Goal: Task Accomplishment & Management: Use online tool/utility

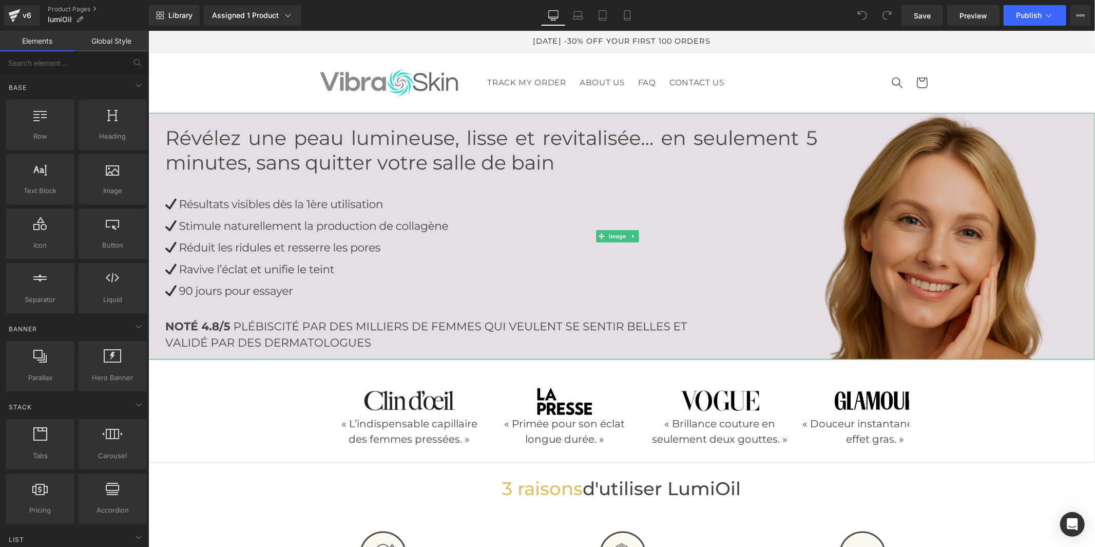
click at [699, 196] on img at bounding box center [621, 235] width 947 height 246
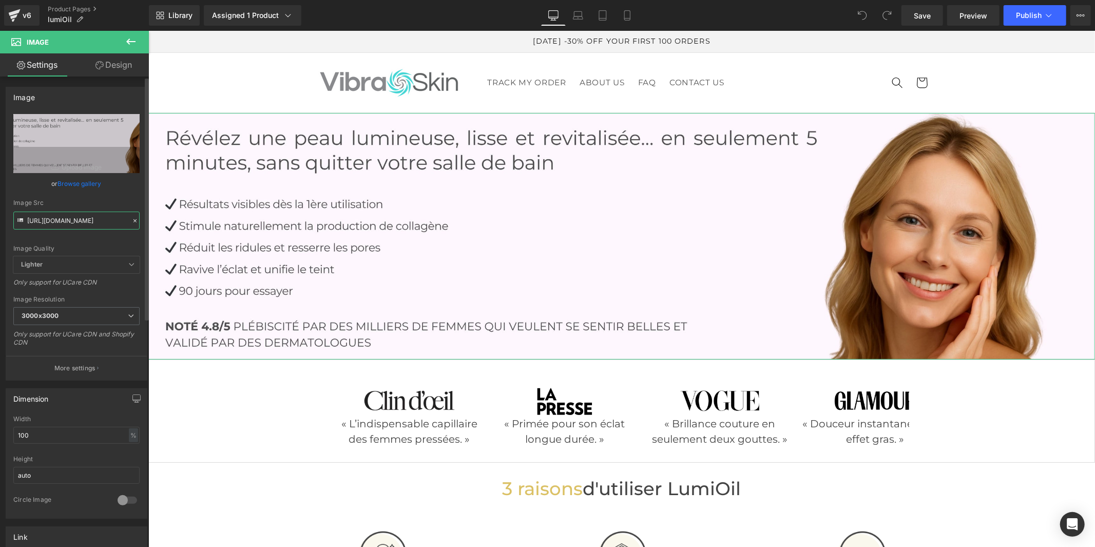
click at [96, 219] on input "[URL][DOMAIN_NAME]" at bounding box center [76, 221] width 126 height 18
paste input "30/1957/0560/files/Ovaia_1_04e122e6-4378-414b-8842-850e7c4addf6.jpg?v=1756199832"
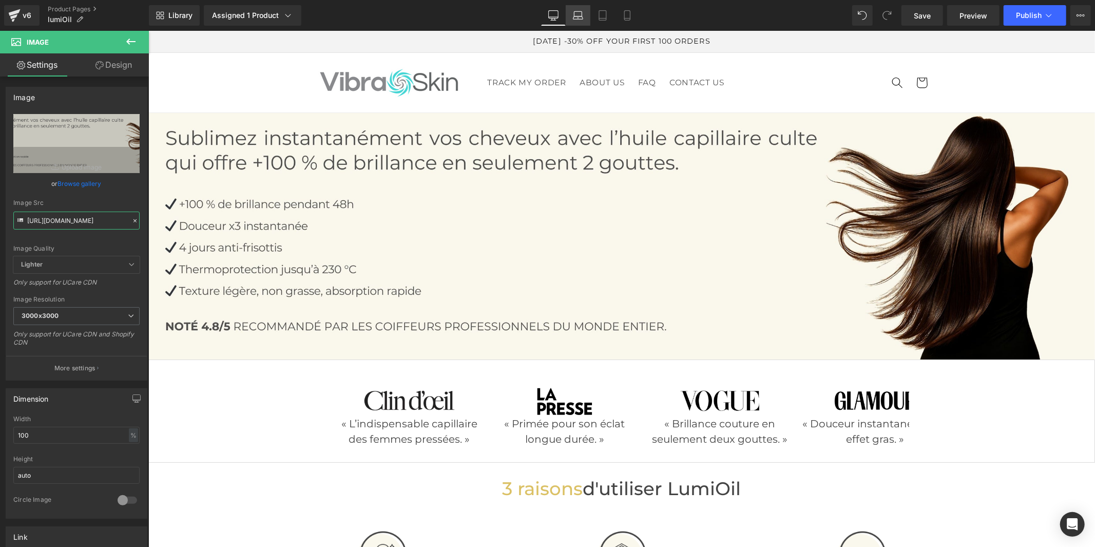
type input "[URL][DOMAIN_NAME]"
click at [582, 16] on icon at bounding box center [578, 15] width 10 height 10
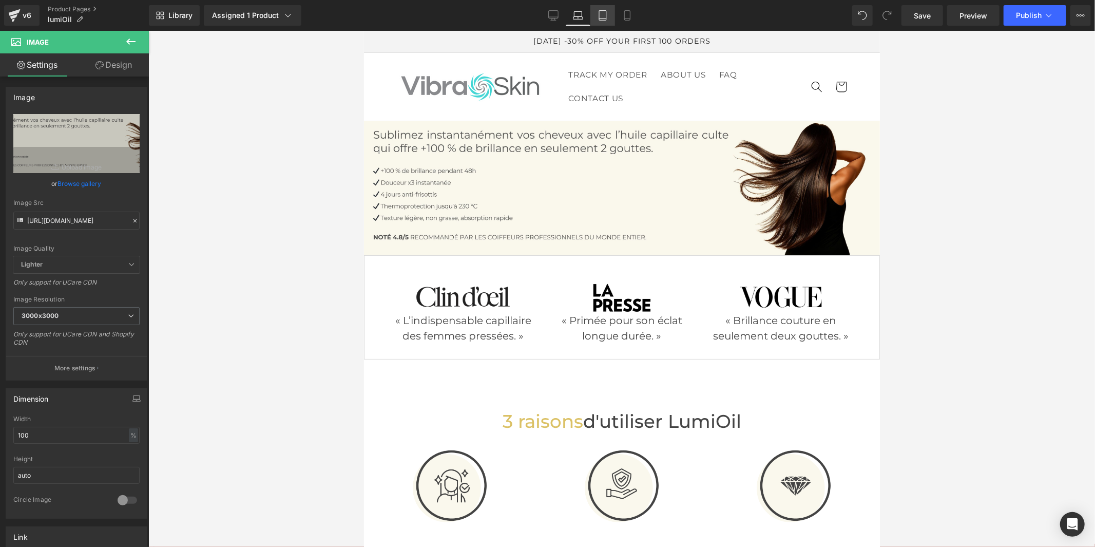
click at [606, 11] on icon at bounding box center [603, 15] width 10 height 10
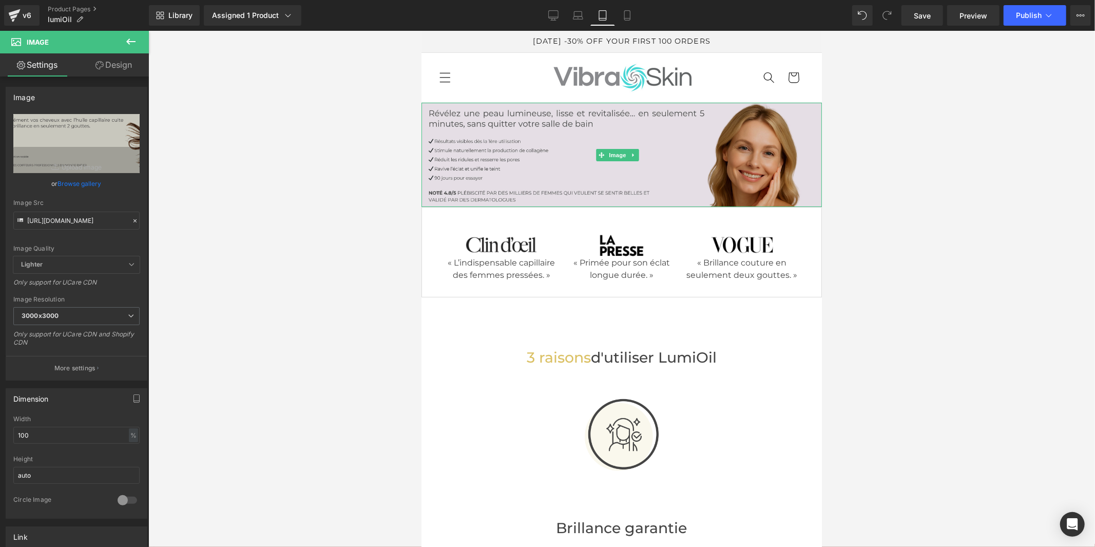
click at [638, 176] on img at bounding box center [621, 154] width 400 height 104
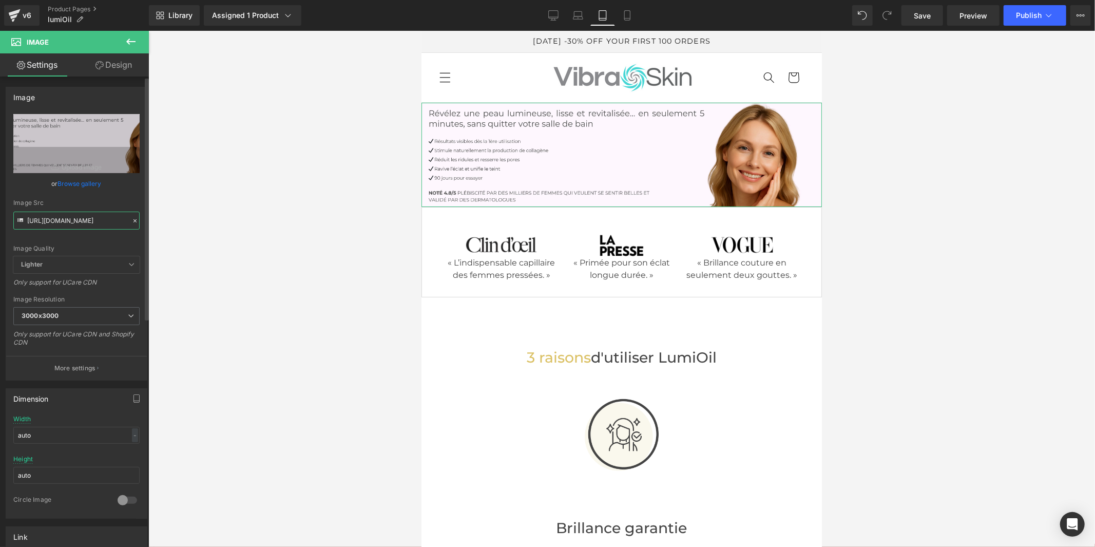
click at [86, 219] on input "[URL][DOMAIN_NAME]" at bounding box center [76, 221] width 126 height 18
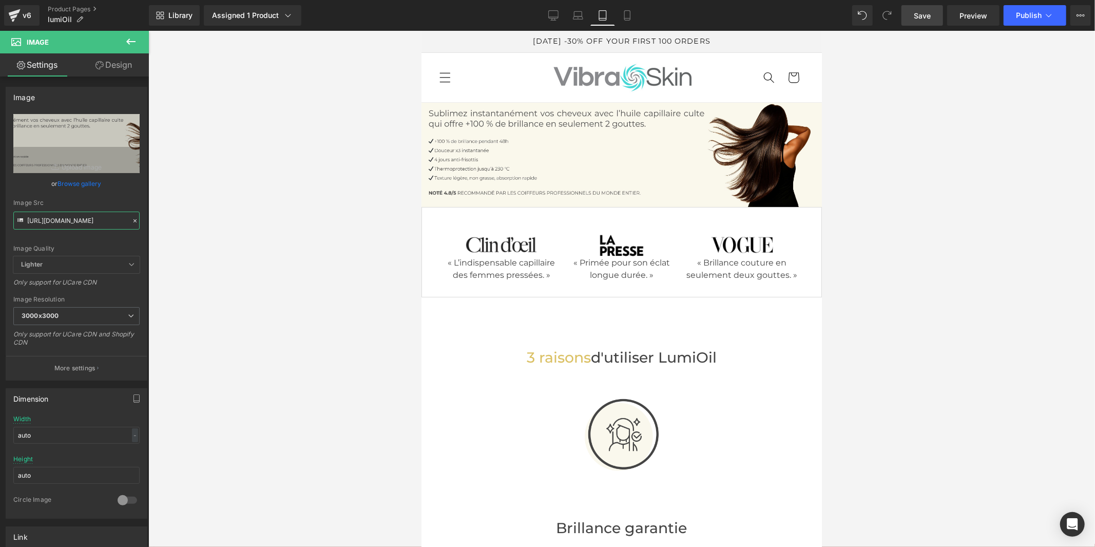
type input "[URL][DOMAIN_NAME]"
click at [925, 20] on span "Save" at bounding box center [922, 15] width 17 height 11
drag, startPoint x: 628, startPoint y: 18, endPoint x: 158, endPoint y: 69, distance: 472.5
click at [628, 18] on icon at bounding box center [627, 15] width 10 height 10
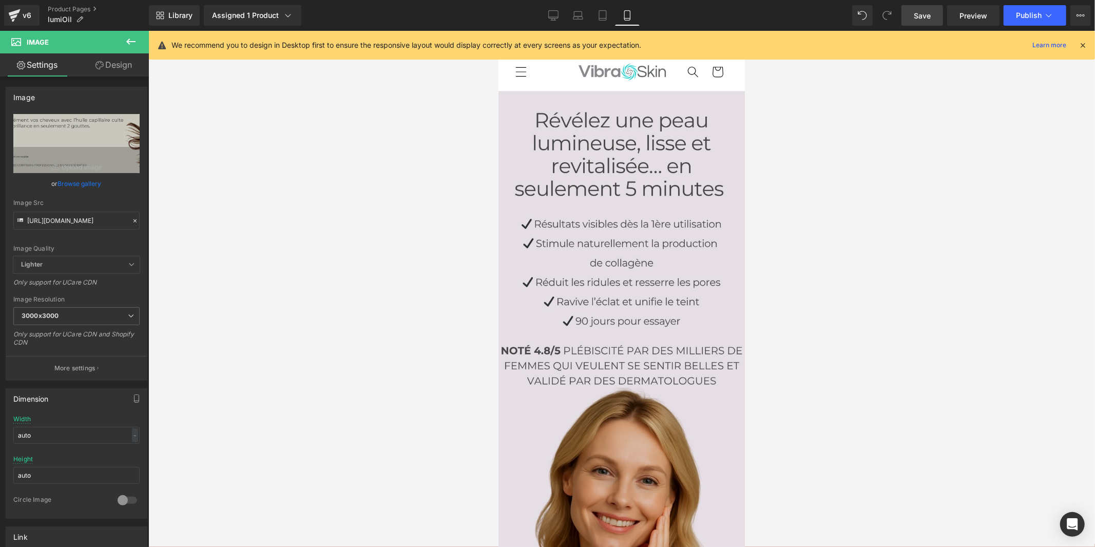
click at [672, 331] on img at bounding box center [621, 337] width 246 height 493
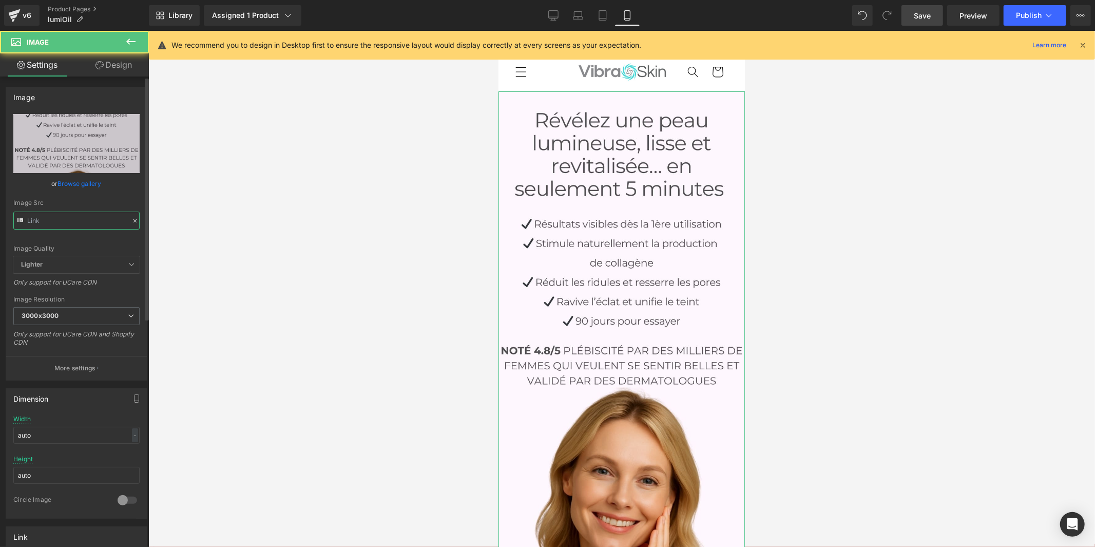
click at [85, 227] on input "text" at bounding box center [76, 221] width 126 height 18
click at [85, 224] on input "text" at bounding box center [76, 221] width 126 height 18
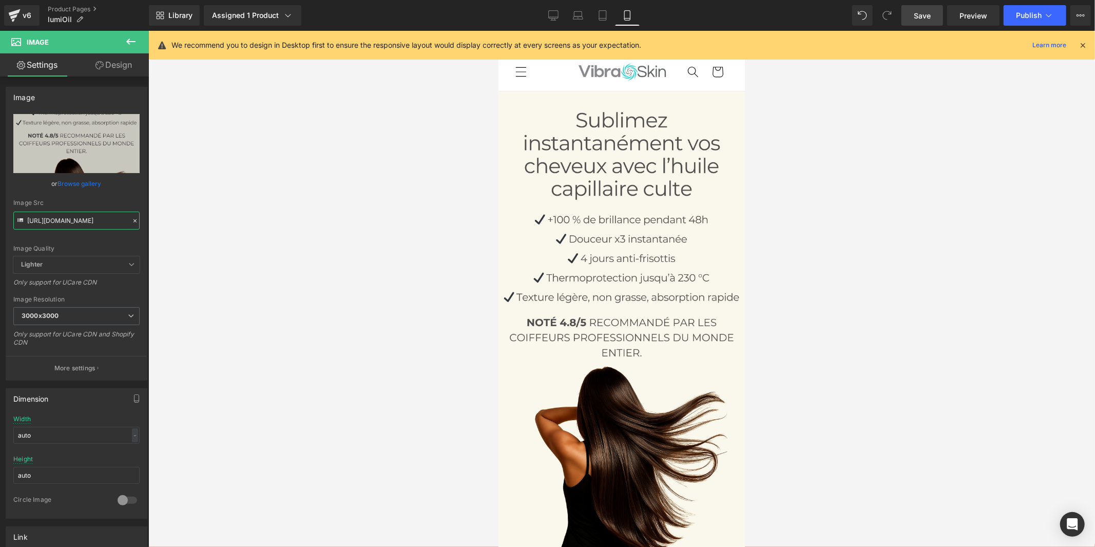
type input "[URL][DOMAIN_NAME]"
click at [927, 12] on span "Save" at bounding box center [922, 15] width 17 height 11
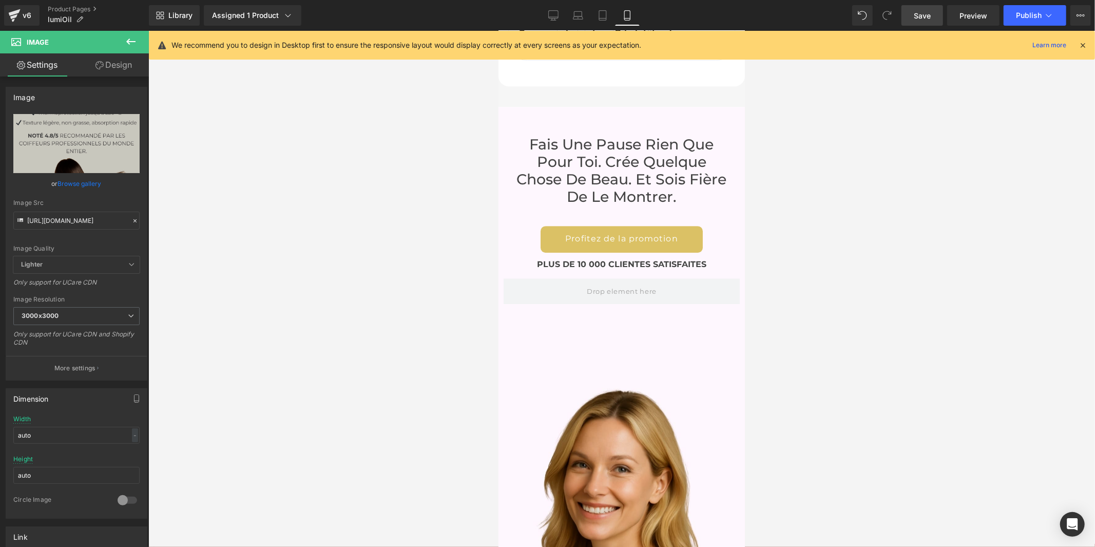
scroll to position [5810, 0]
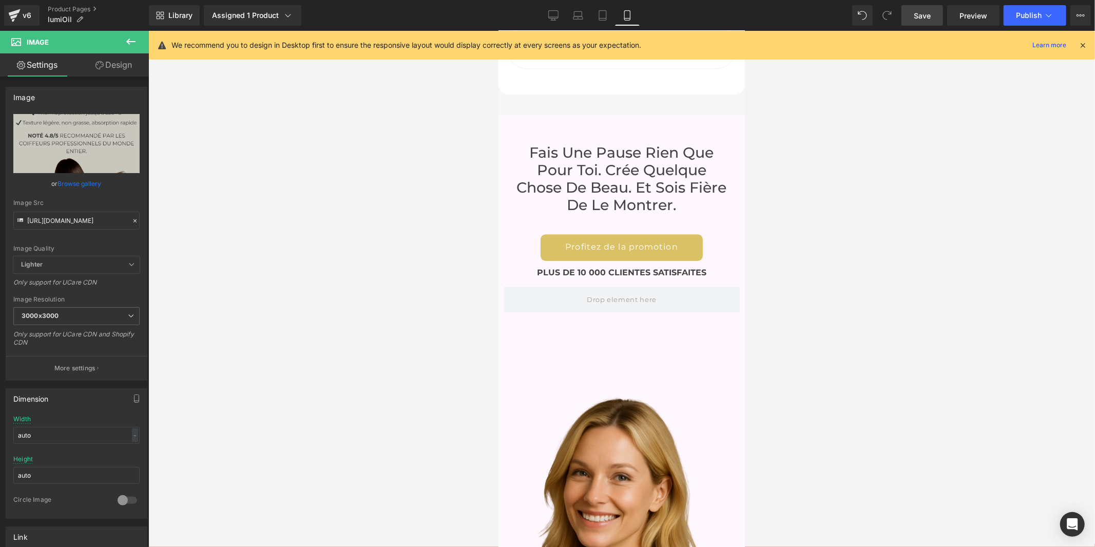
click at [617, 319] on div "Fais une pause rien que pour toi. Crée quelque chose de beau. Et sois fière de …" at bounding box center [621, 360] width 246 height 493
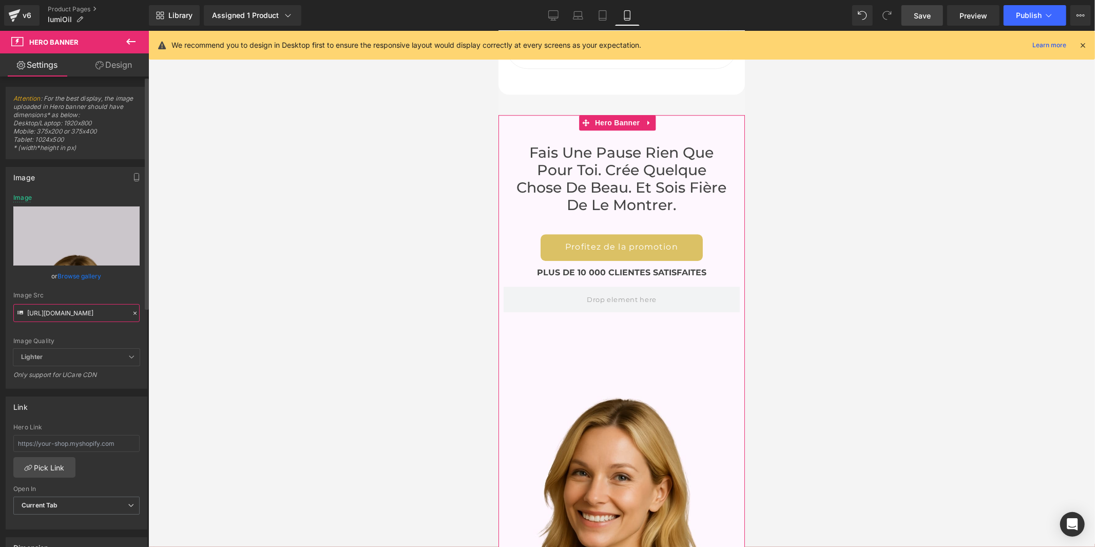
click at [61, 315] on input "[URL][DOMAIN_NAME]" at bounding box center [76, 313] width 126 height 18
paste input "30/1957/0560/files/3_079b8ac3-ade0-418d-a740-2977fa1594f3.jpg?v=1756199832"
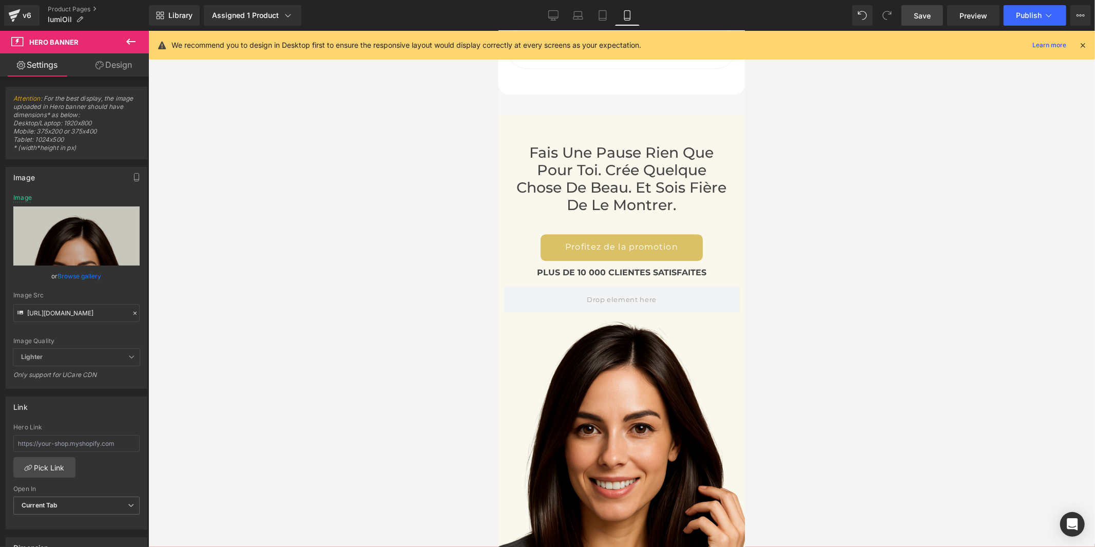
click at [919, 14] on span "Save" at bounding box center [922, 15] width 17 height 11
click at [562, 14] on link "Desktop" at bounding box center [553, 15] width 25 height 21
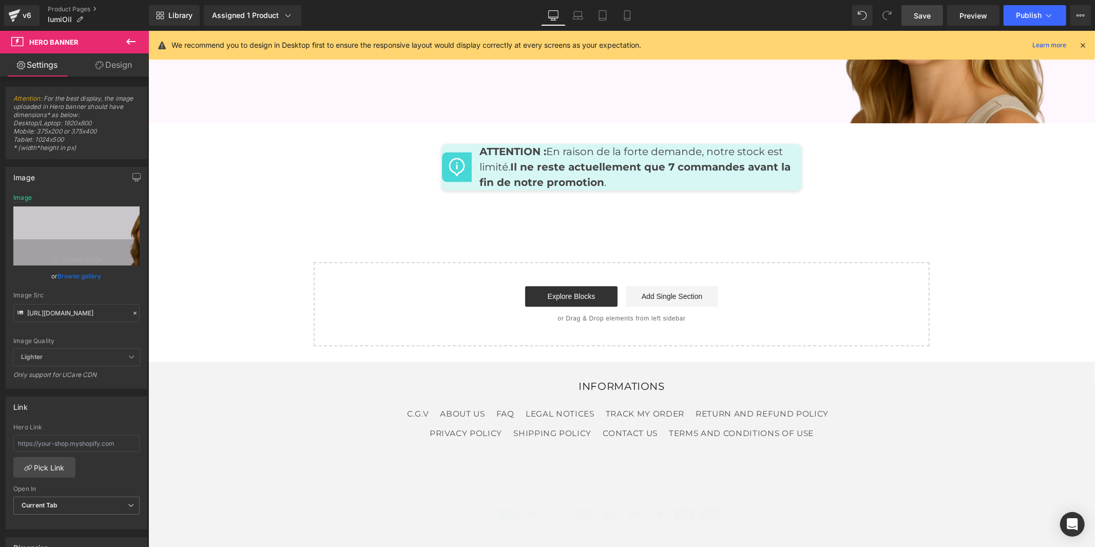
scroll to position [4812, 0]
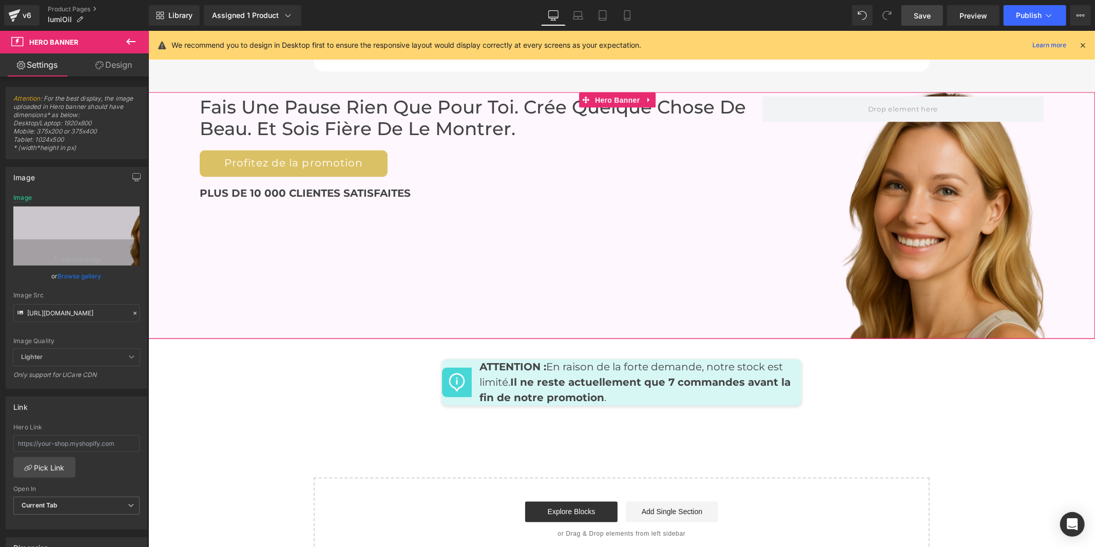
click at [626, 240] on div "Fais une pause rien que pour toi. Crée quelque chose de beau. Et sois fière de …" at bounding box center [621, 215] width 947 height 246
click at [67, 316] on input "[URL][DOMAIN_NAME]" at bounding box center [76, 313] width 126 height 18
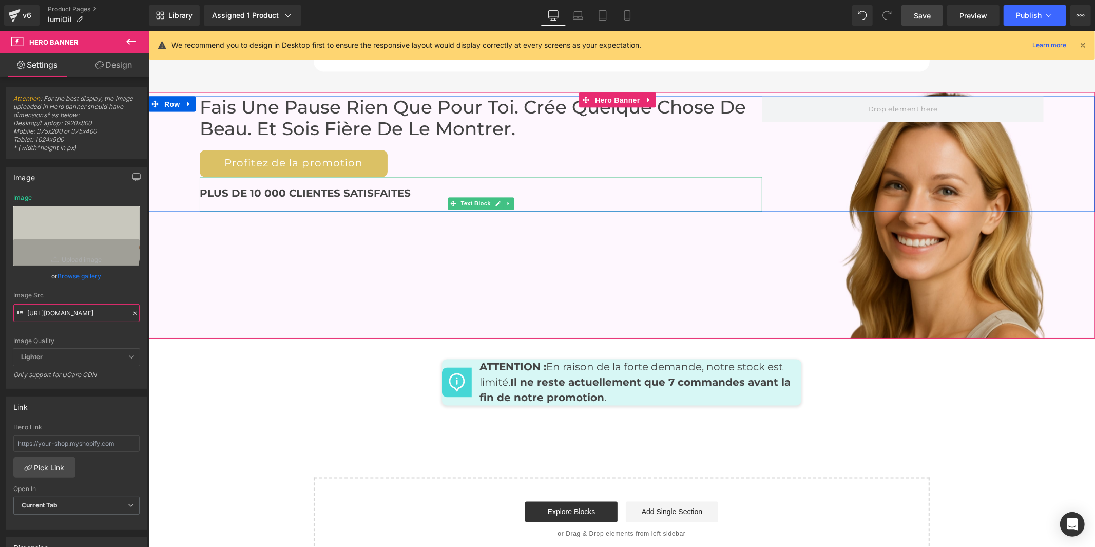
type input "[URL][DOMAIN_NAME]"
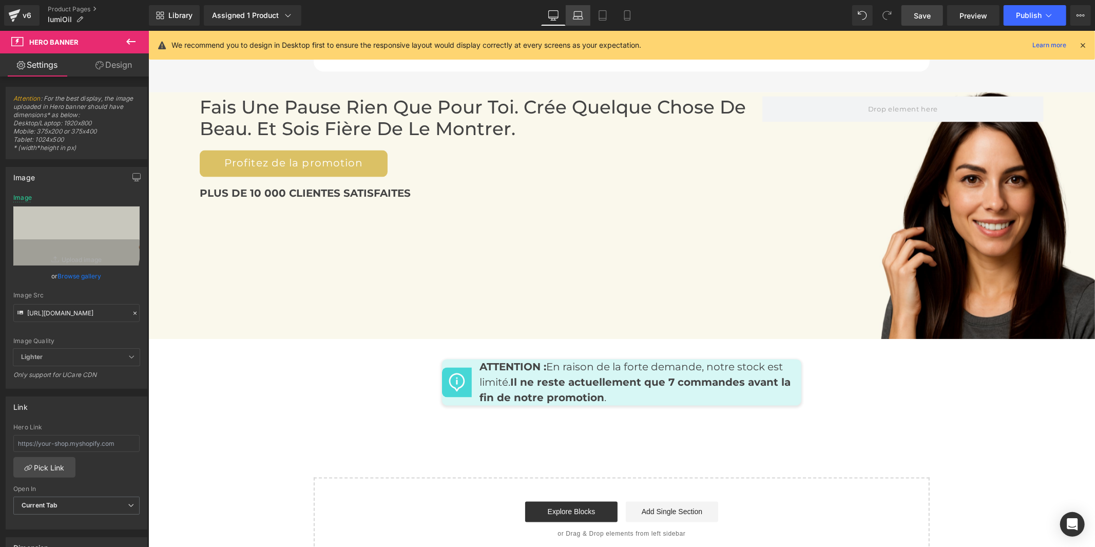
scroll to position [0, 0]
click at [582, 16] on icon at bounding box center [578, 15] width 10 height 10
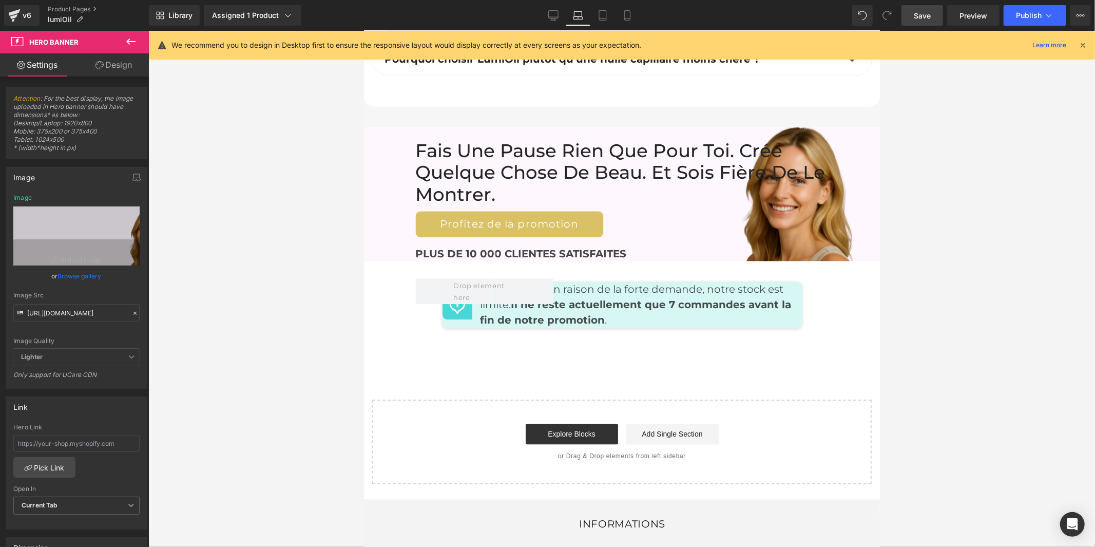
scroll to position [5302, 0]
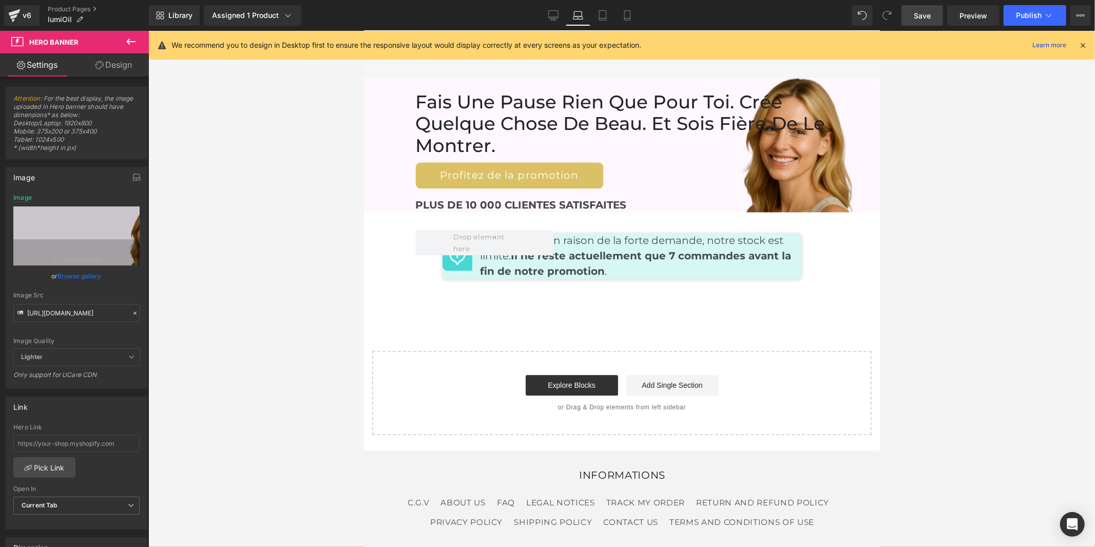
click at [364, 30] on div at bounding box center [364, 30] width 0 height 0
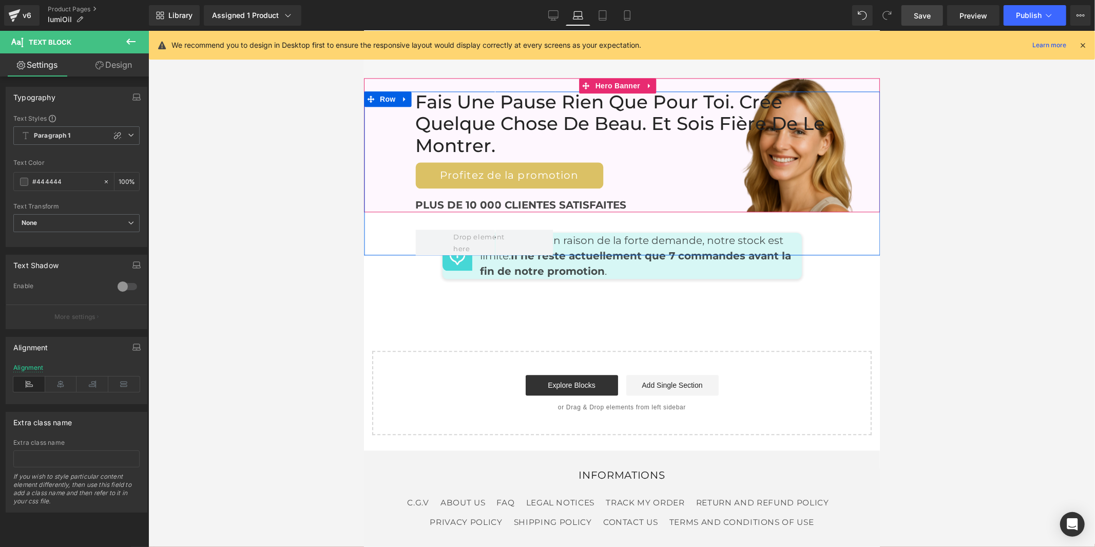
click at [865, 91] on div "Fais une pause rien que pour toi. Crée quelque chose de beau. Et sois fière de …" at bounding box center [622, 173] width 516 height 164
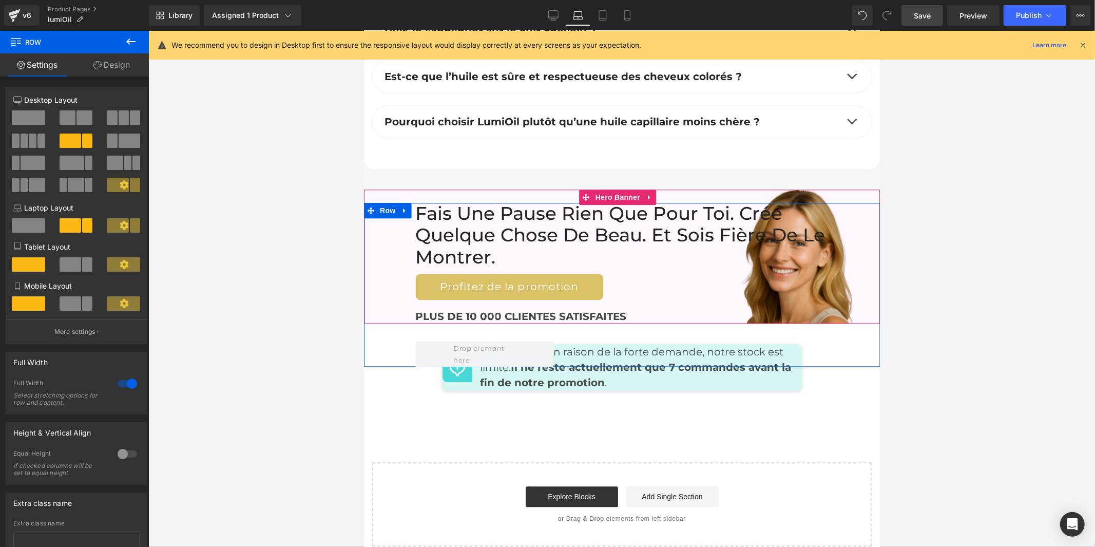
scroll to position [5188, 0]
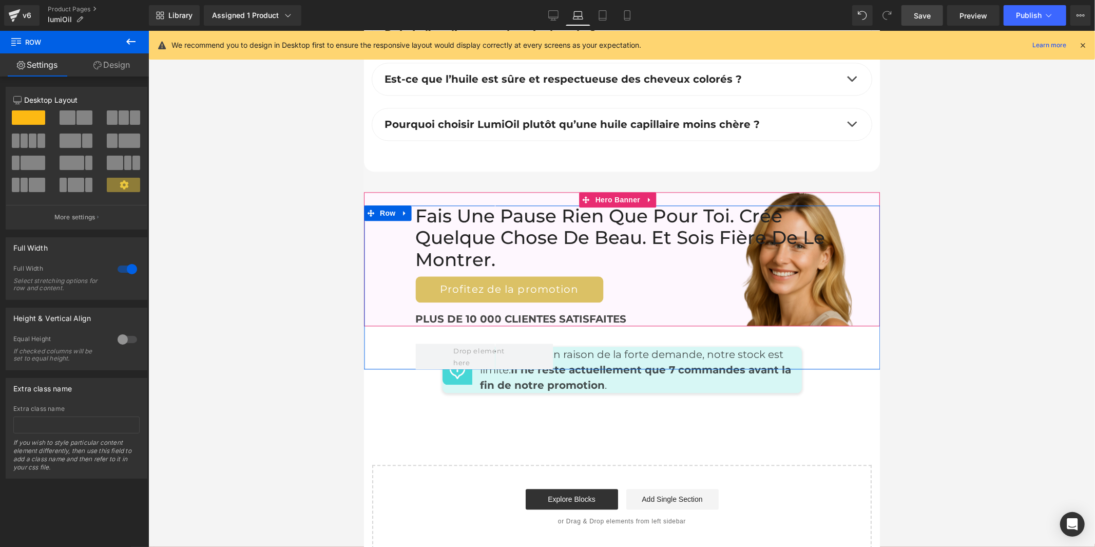
click at [395, 192] on div "Fais une pause rien que pour toi. Crée quelque chose de beau. Et sois fière de …" at bounding box center [622, 259] width 516 height 135
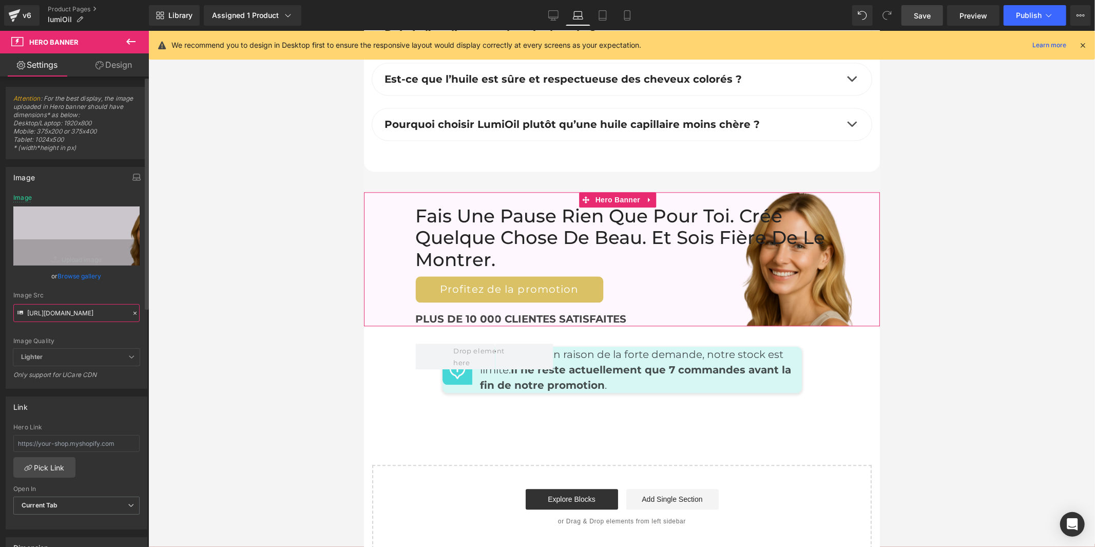
click at [71, 315] on input "[URL][DOMAIN_NAME]" at bounding box center [76, 313] width 126 height 18
paste input "30/1957/0560/files/Ovaia_1_2_d6058c34-0972-4447-bd7d-c817d89339d7.jpg?v=1756199…"
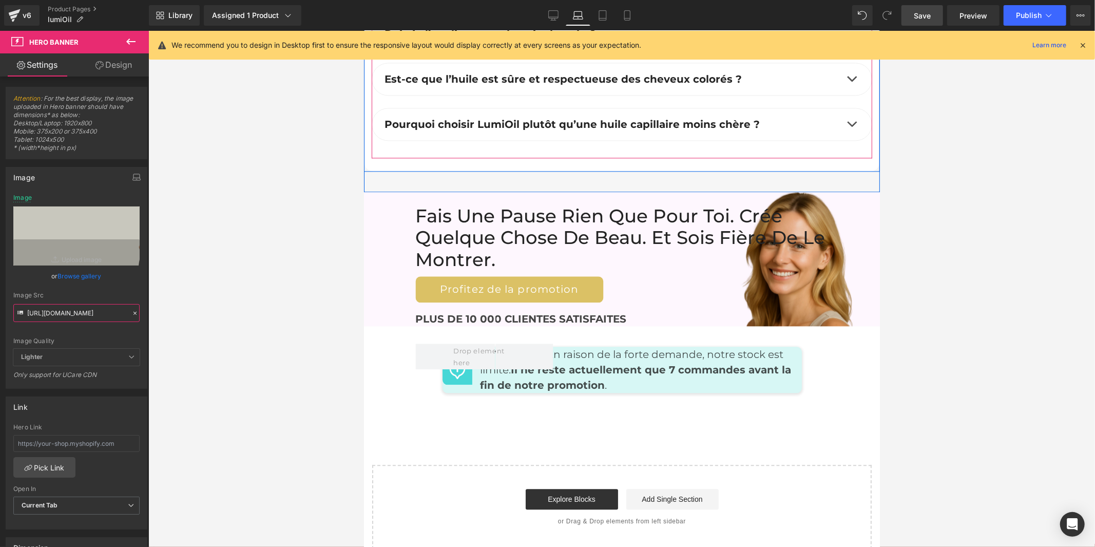
type input "[URL][DOMAIN_NAME]"
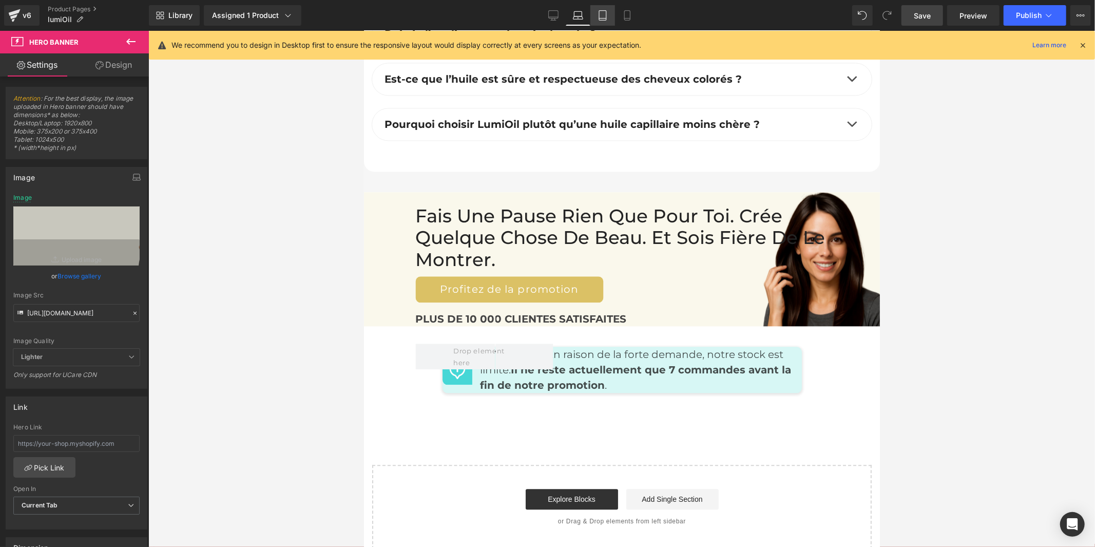
click at [598, 16] on icon at bounding box center [603, 15] width 10 height 10
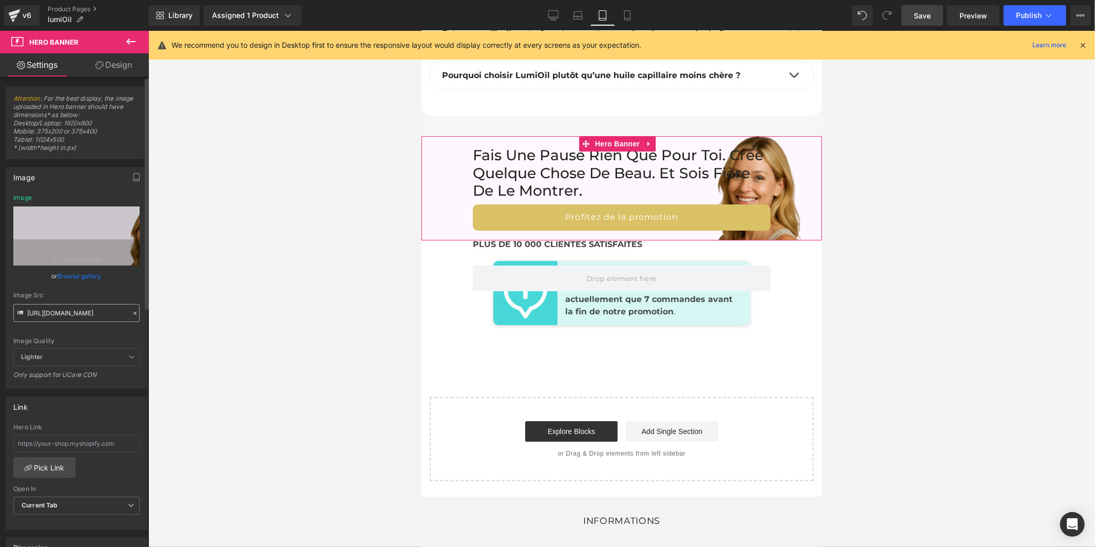
scroll to position [5961, 0]
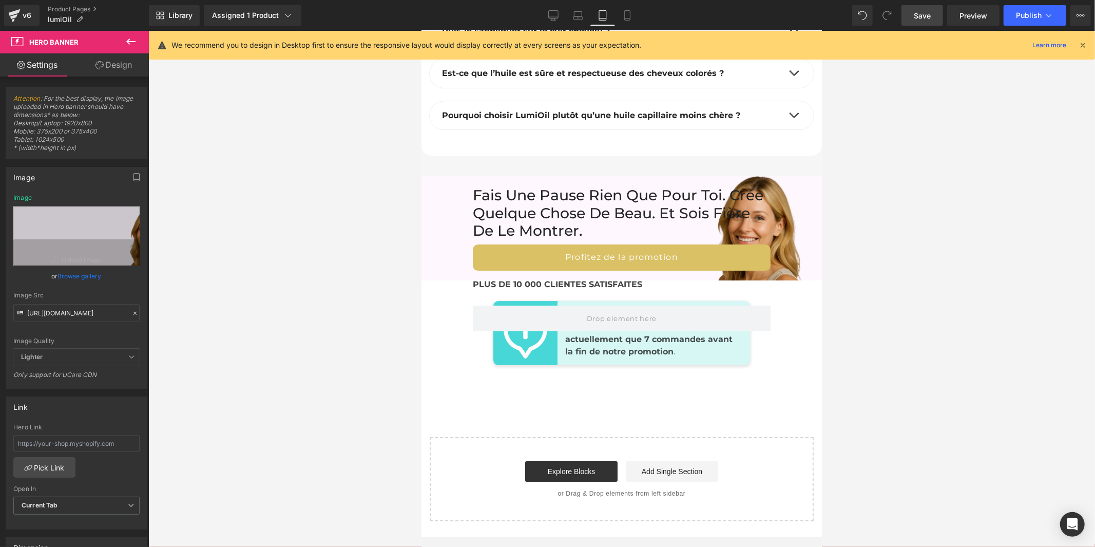
click at [421, 30] on div "40px" at bounding box center [421, 30] width 0 height 0
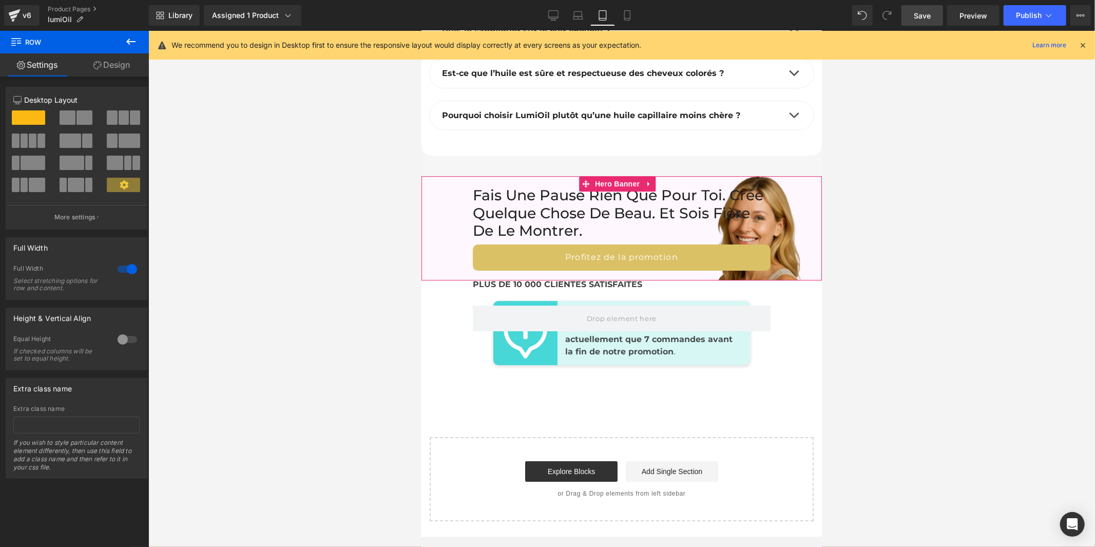
click at [440, 178] on div "Fais une pause rien que pour toi. Crée quelque chose de beau. Et sois fière de …" at bounding box center [621, 228] width 400 height 104
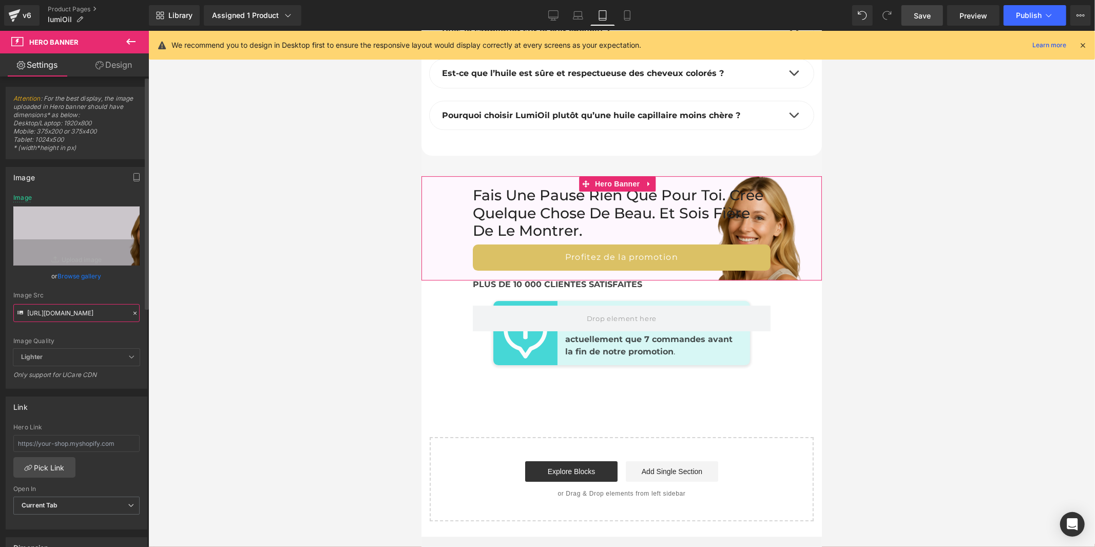
click at [96, 311] on input "[URL][DOMAIN_NAME]" at bounding box center [76, 313] width 126 height 18
paste input "30/1957/0560/files/Ovaia_1_2_d6058c34-0972-4447-bd7d-c817d89339d7.jpg?v=1756199…"
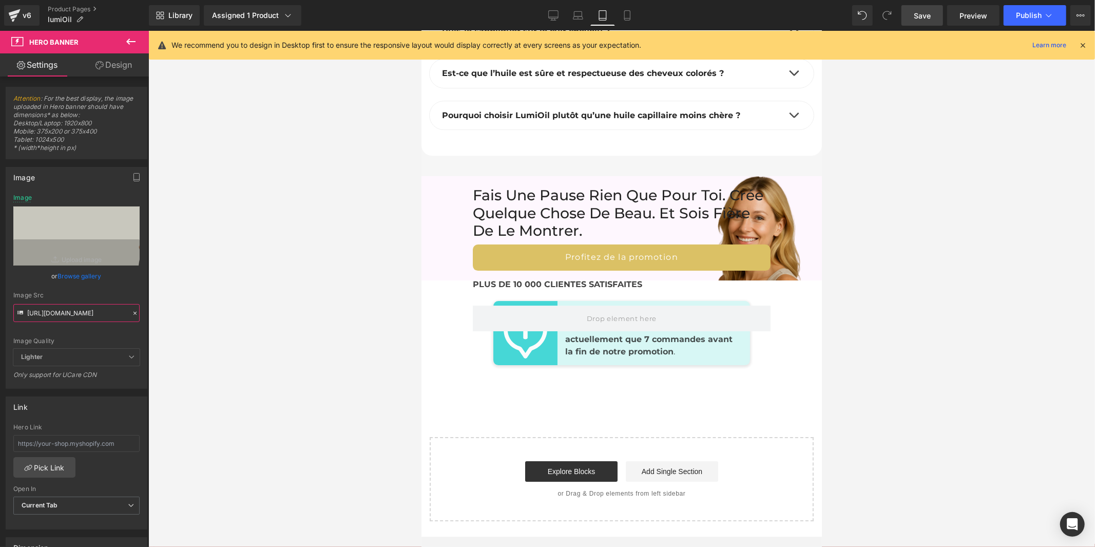
type input "[URL][DOMAIN_NAME]"
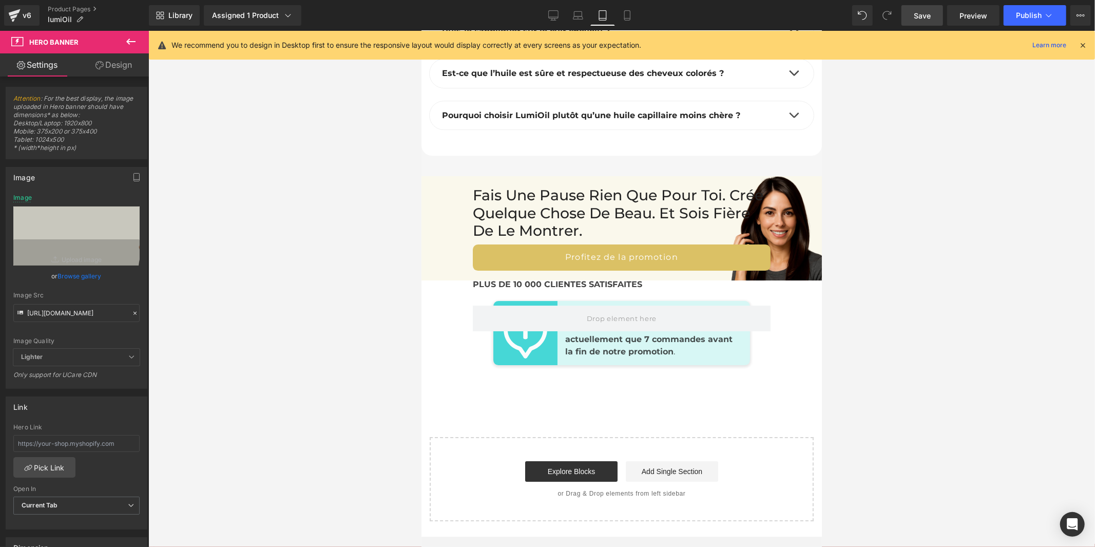
click at [920, 17] on span "Save" at bounding box center [922, 15] width 17 height 11
click at [541, 11] on icon at bounding box center [542, 15] width 10 height 10
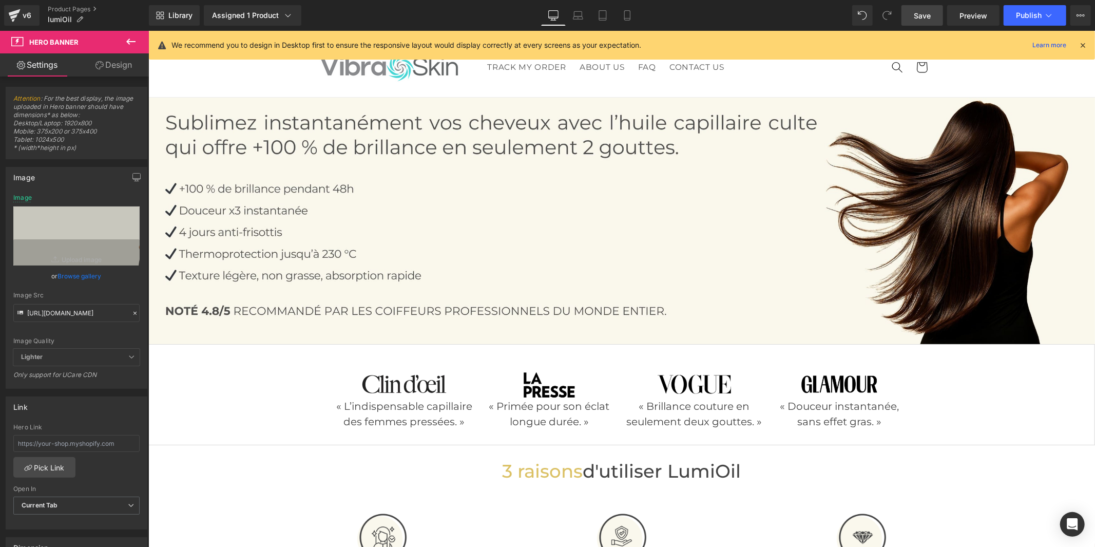
scroll to position [4698, 0]
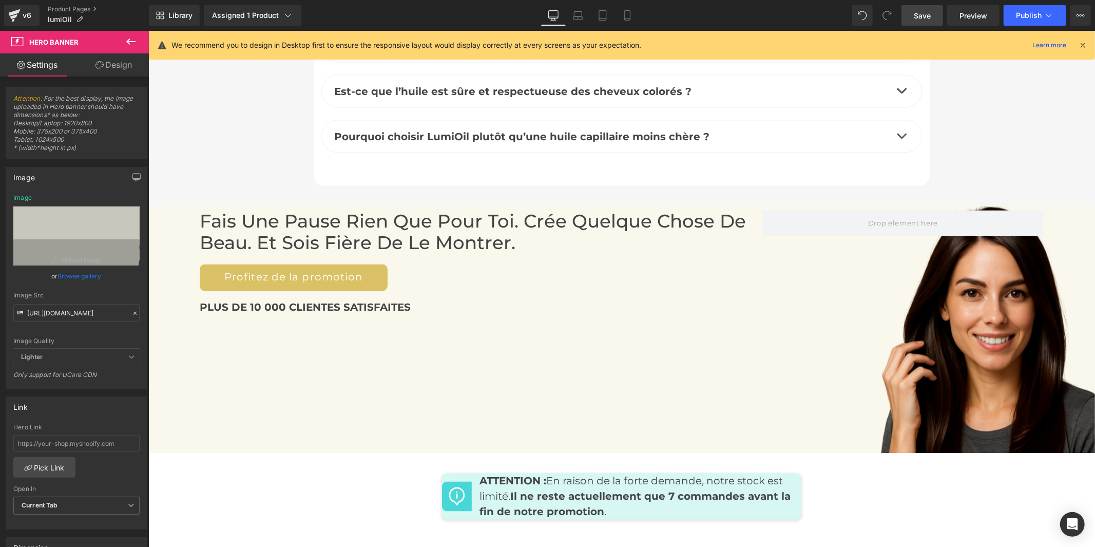
drag, startPoint x: 1089, startPoint y: 470, endPoint x: 1151, endPoint y: 75, distance: 399.2
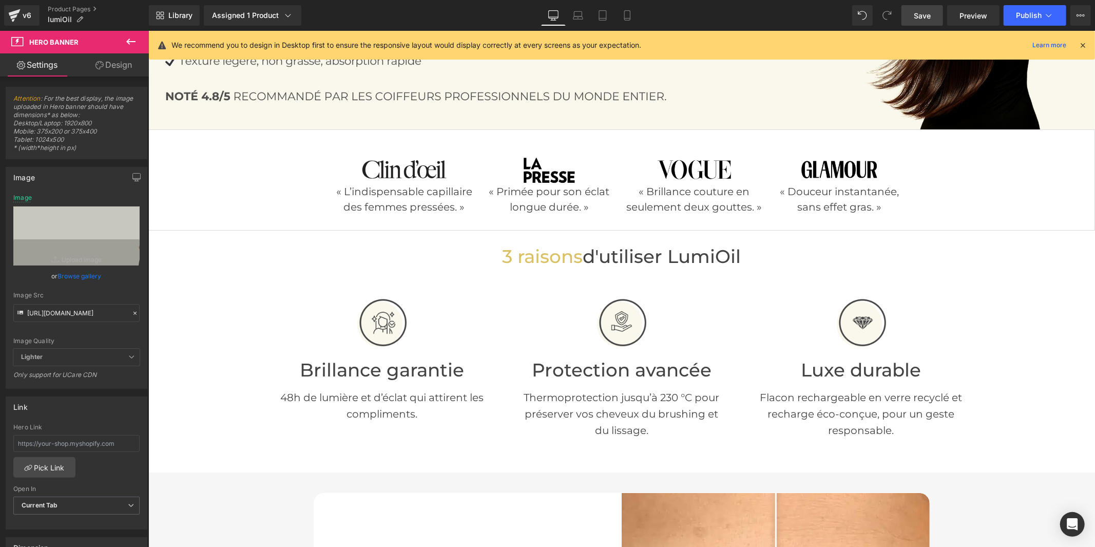
scroll to position [0, 0]
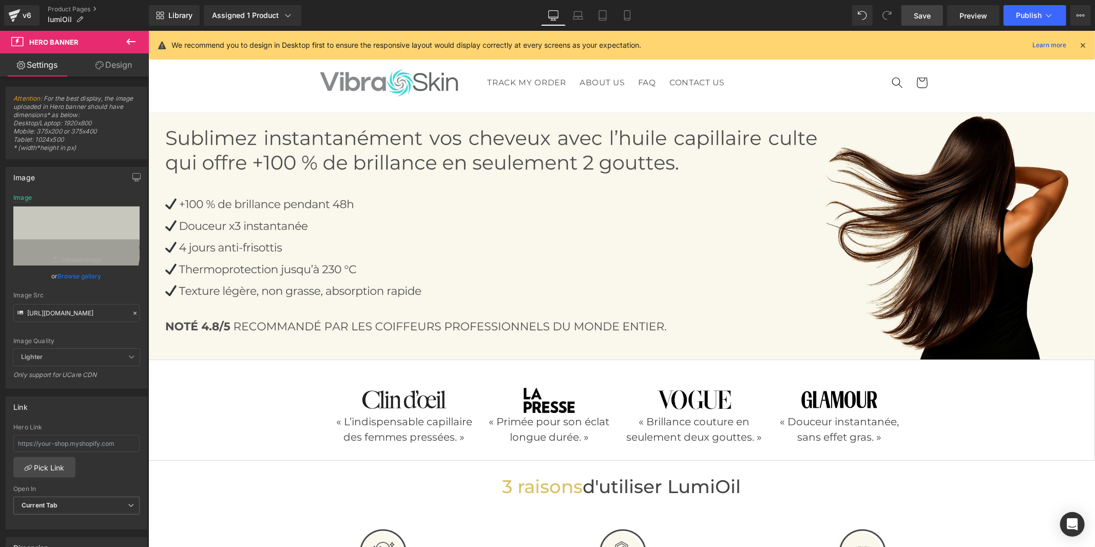
click at [1078, 47] on icon at bounding box center [1082, 45] width 9 height 9
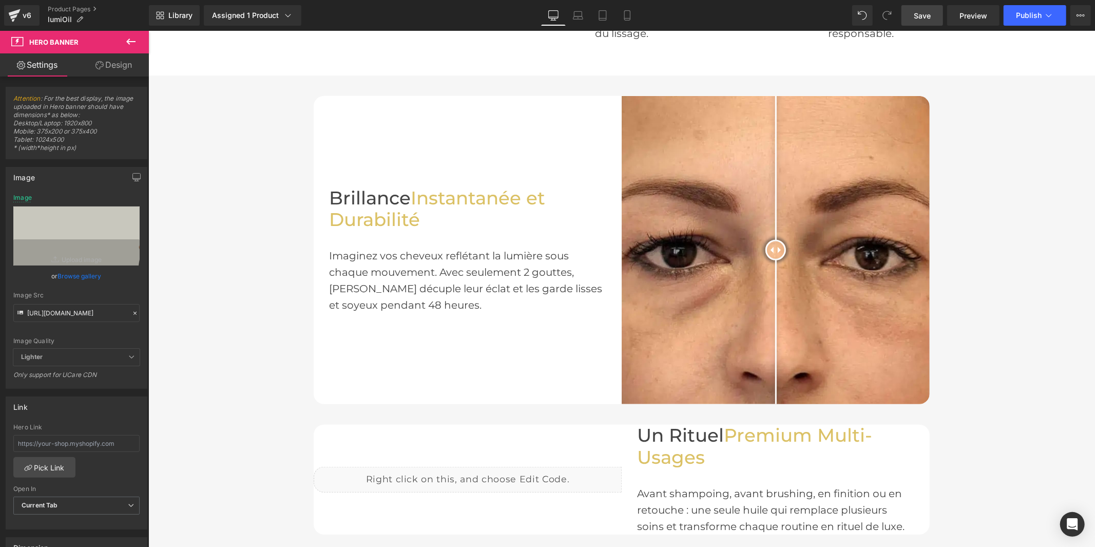
scroll to position [627, 0]
